Goal: Find specific page/section: Find specific page/section

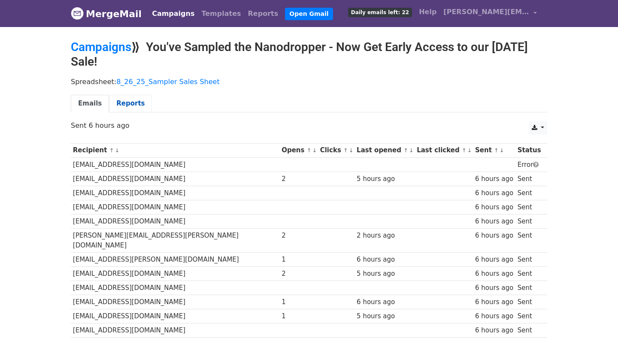
click at [126, 101] on link "Reports" at bounding box center [130, 104] width 43 height 18
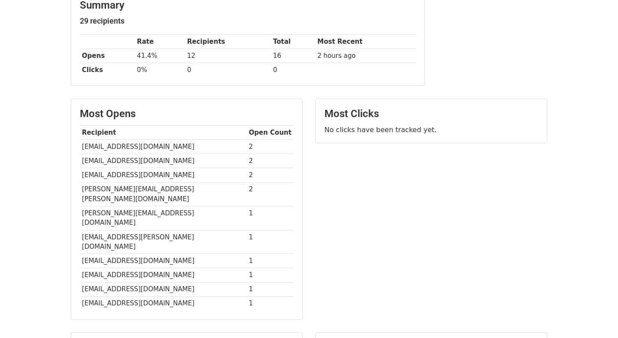
scroll to position [223, 0]
